Goal: Find specific page/section: Find specific page/section

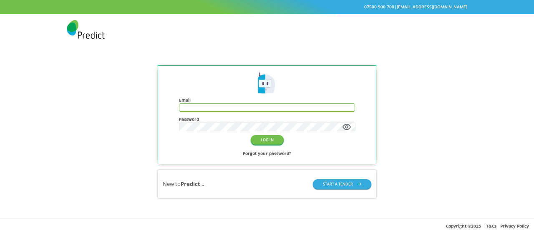
click at [214, 109] on input "text" at bounding box center [266, 107] width 175 height 7
click at [276, 143] on button "LOG IN" at bounding box center [267, 140] width 33 height 10
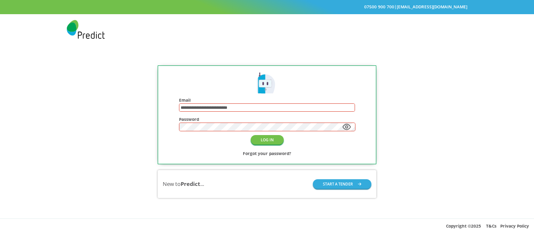
click at [244, 105] on input "**********" at bounding box center [266, 107] width 175 height 7
type input "**********"
click at [264, 139] on button "LOG IN" at bounding box center [267, 140] width 33 height 10
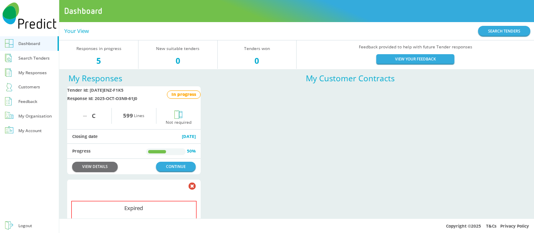
scroll to position [79, 0]
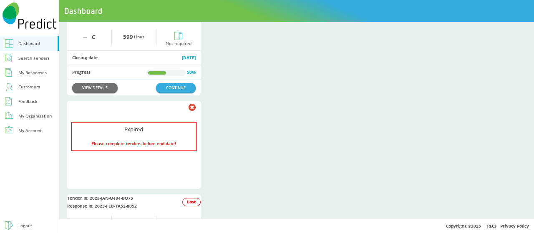
click at [190, 110] on icon at bounding box center [192, 107] width 7 height 7
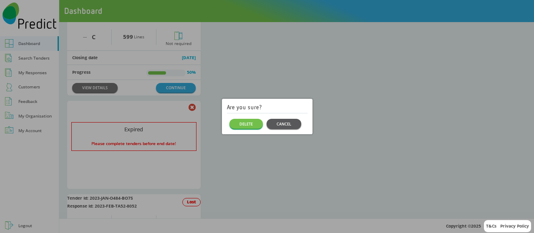
click at [279, 126] on button "CANCEL" at bounding box center [284, 124] width 35 height 10
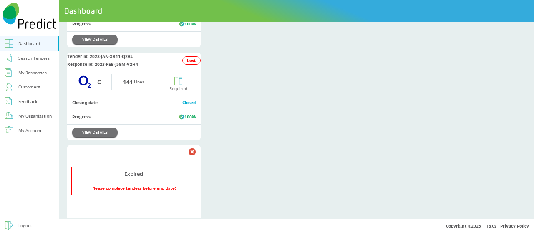
scroll to position [0, 0]
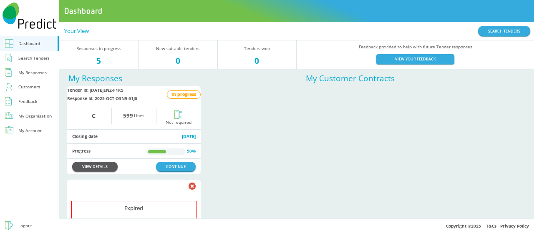
click at [98, 171] on link "VIEW DETAILS" at bounding box center [94, 167] width 45 height 10
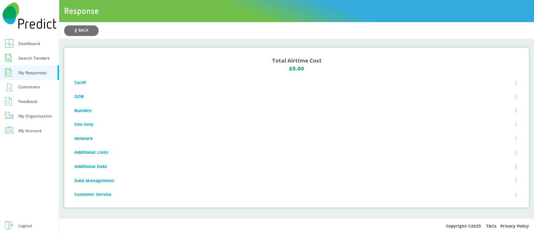
click at [515, 96] on icon at bounding box center [517, 97] width 4 height 4
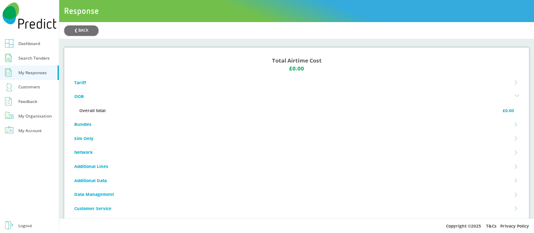
click at [515, 96] on icon at bounding box center [517, 97] width 4 height 4
